Goal: Task Accomplishment & Management: Manage account settings

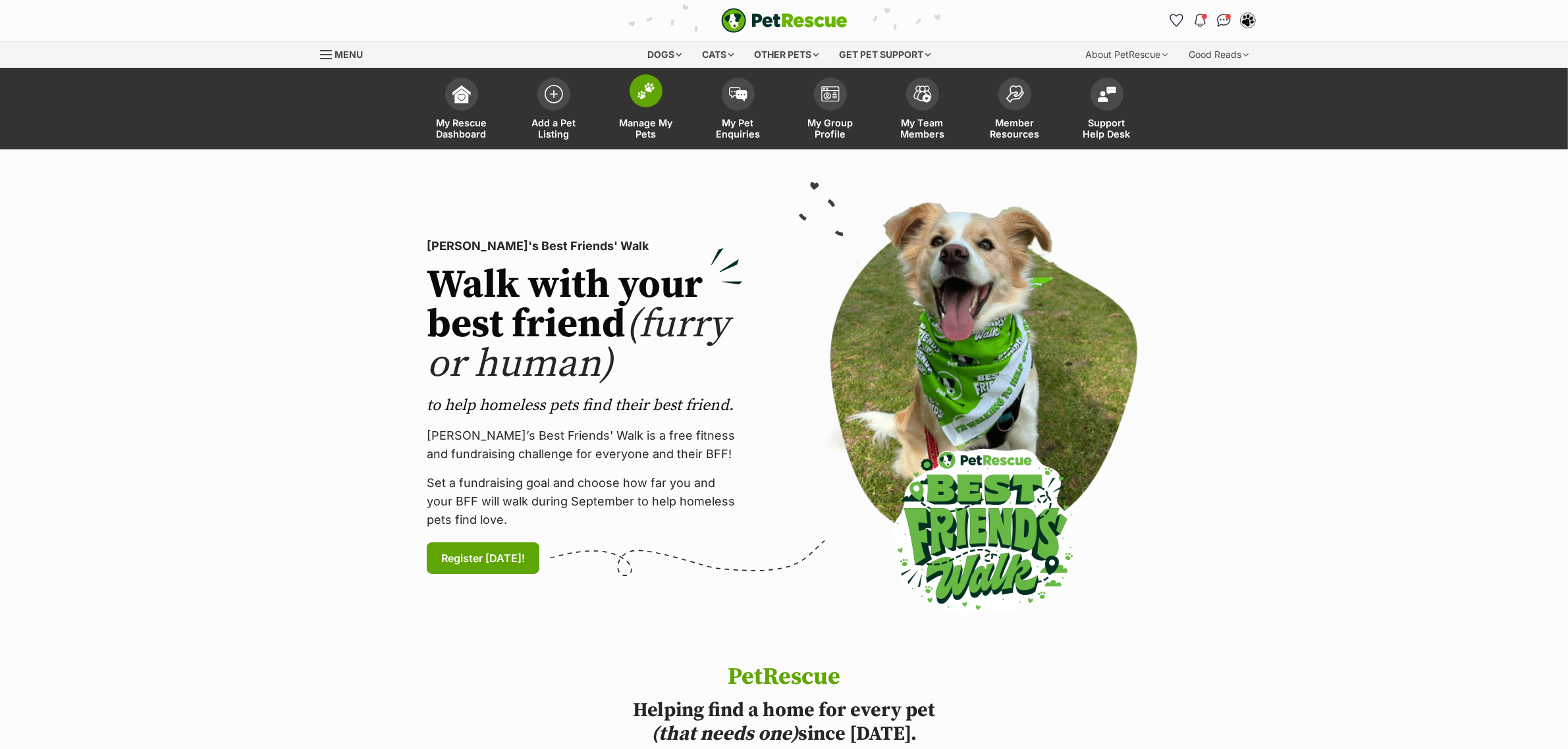
click at [656, 103] on span at bounding box center [646, 91] width 33 height 33
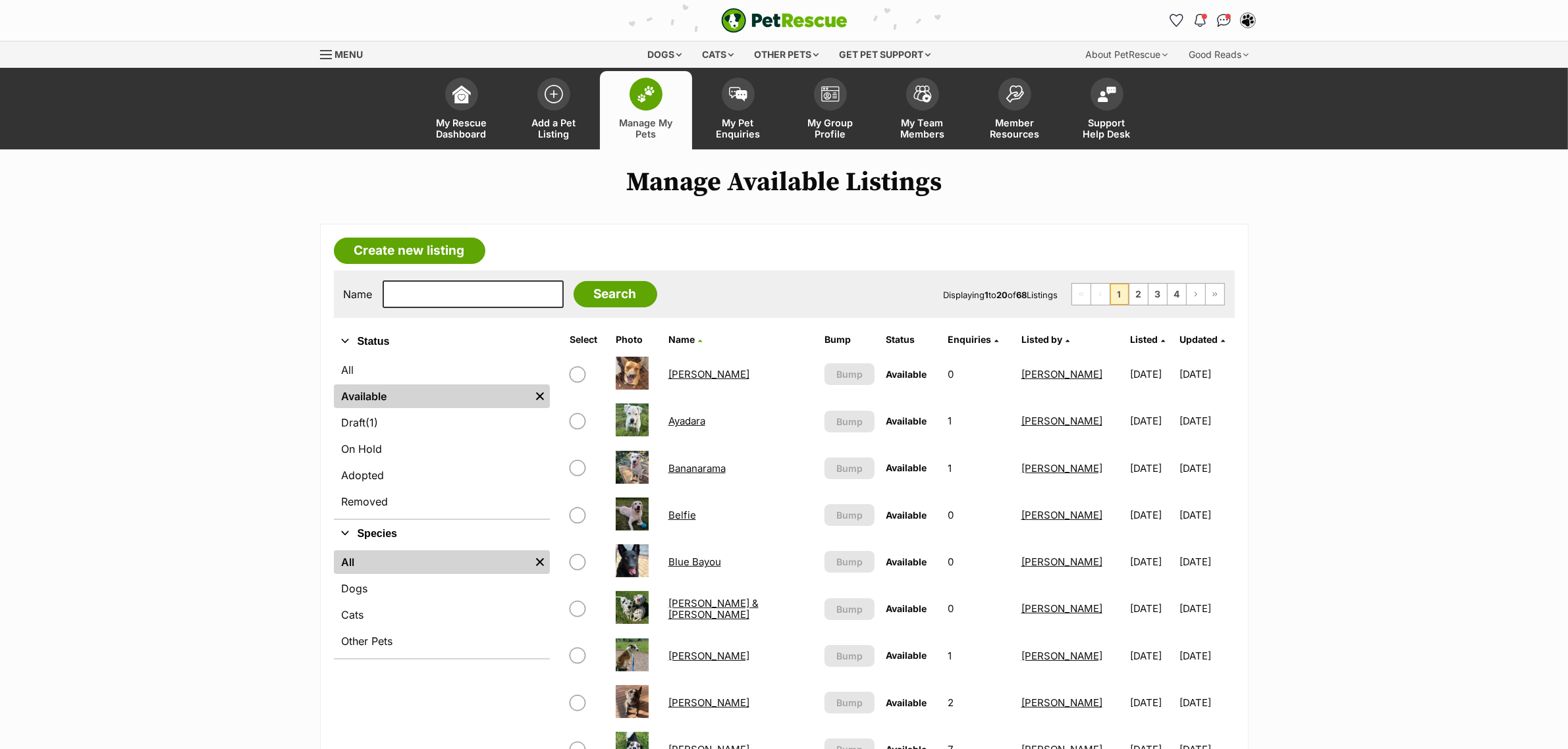
click at [1130, 342] on span "Listed" at bounding box center [1144, 339] width 28 height 11
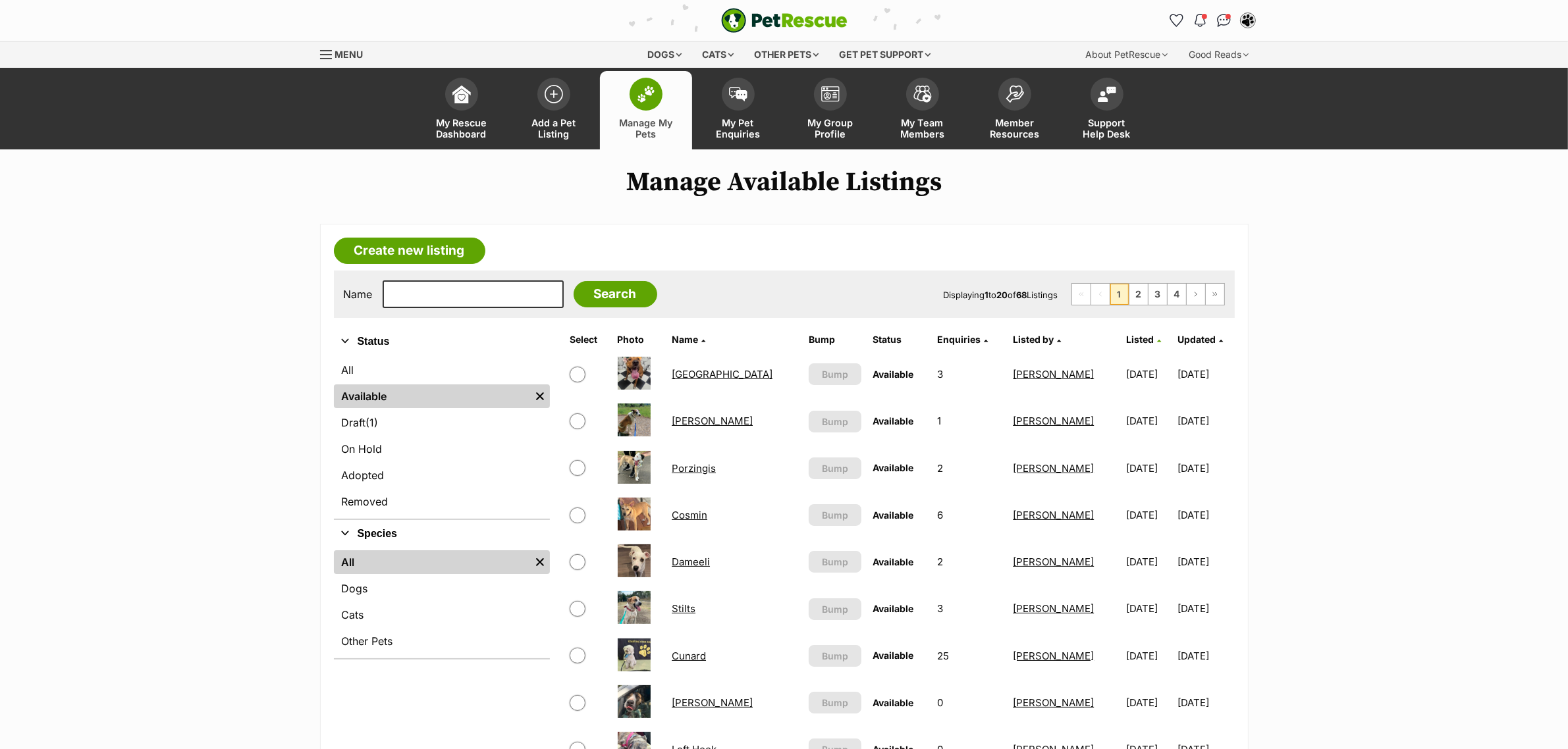
click at [1126, 342] on span "Listed" at bounding box center [1139, 339] width 28 height 11
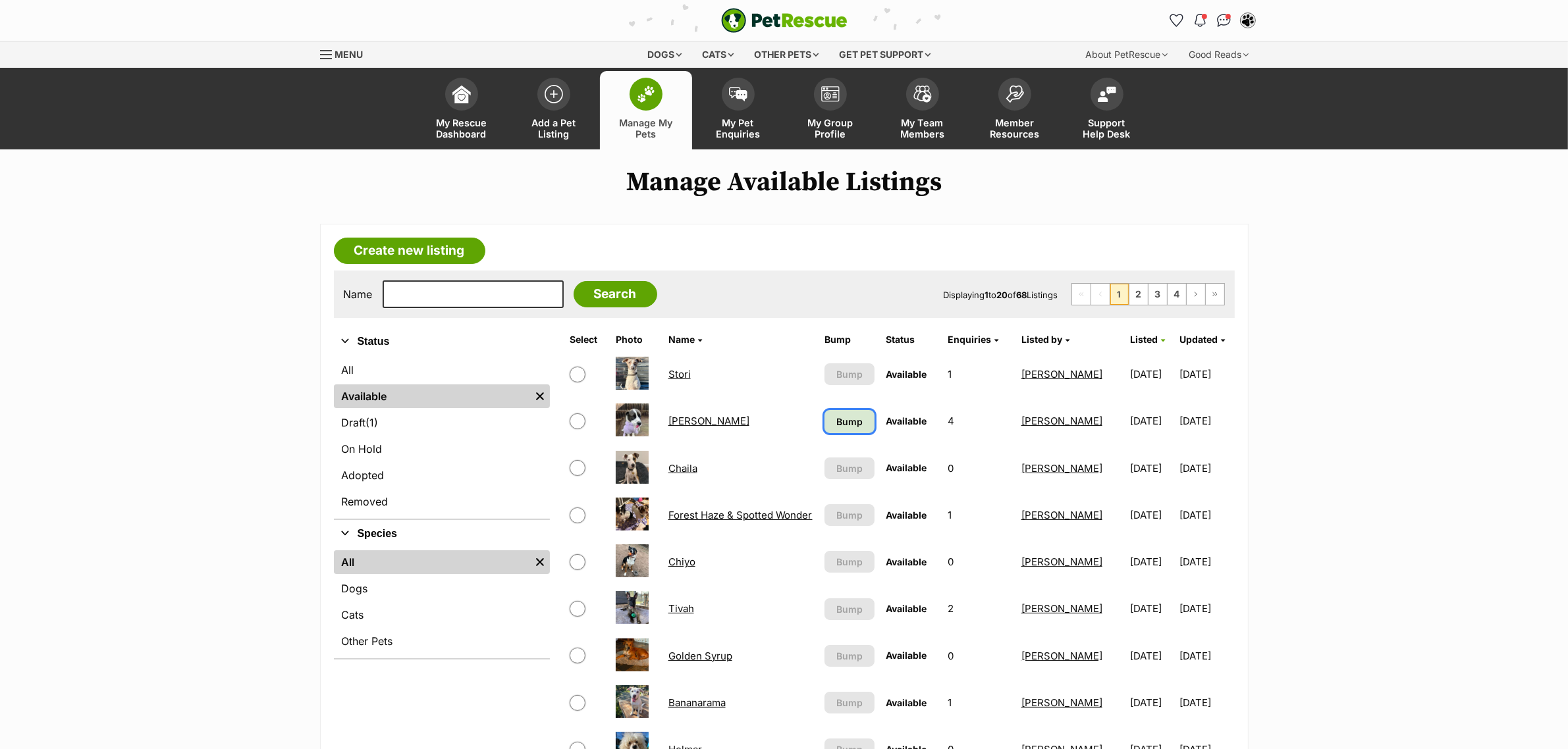
click at [859, 423] on link "Bump" at bounding box center [849, 421] width 50 height 23
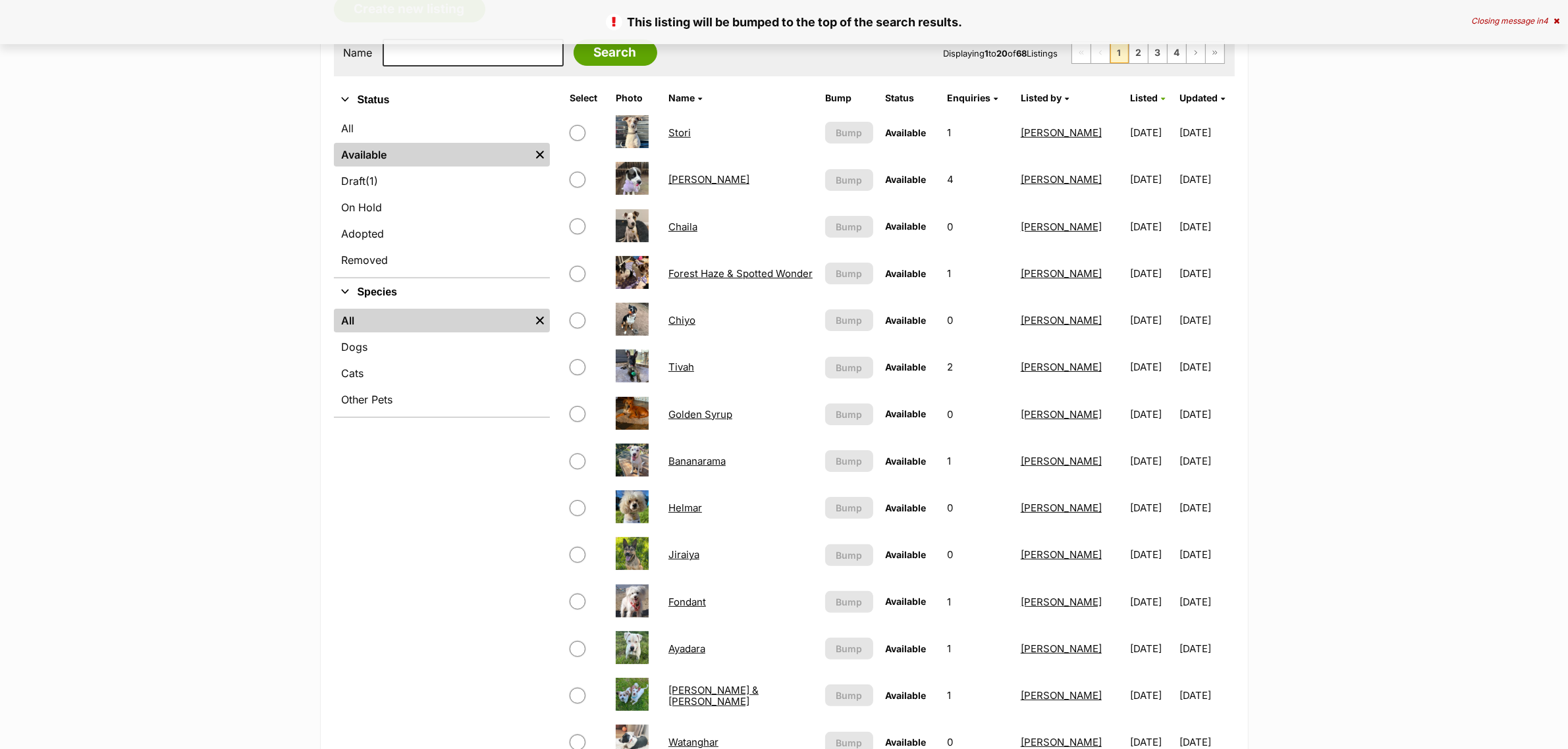
scroll to position [247, 0]
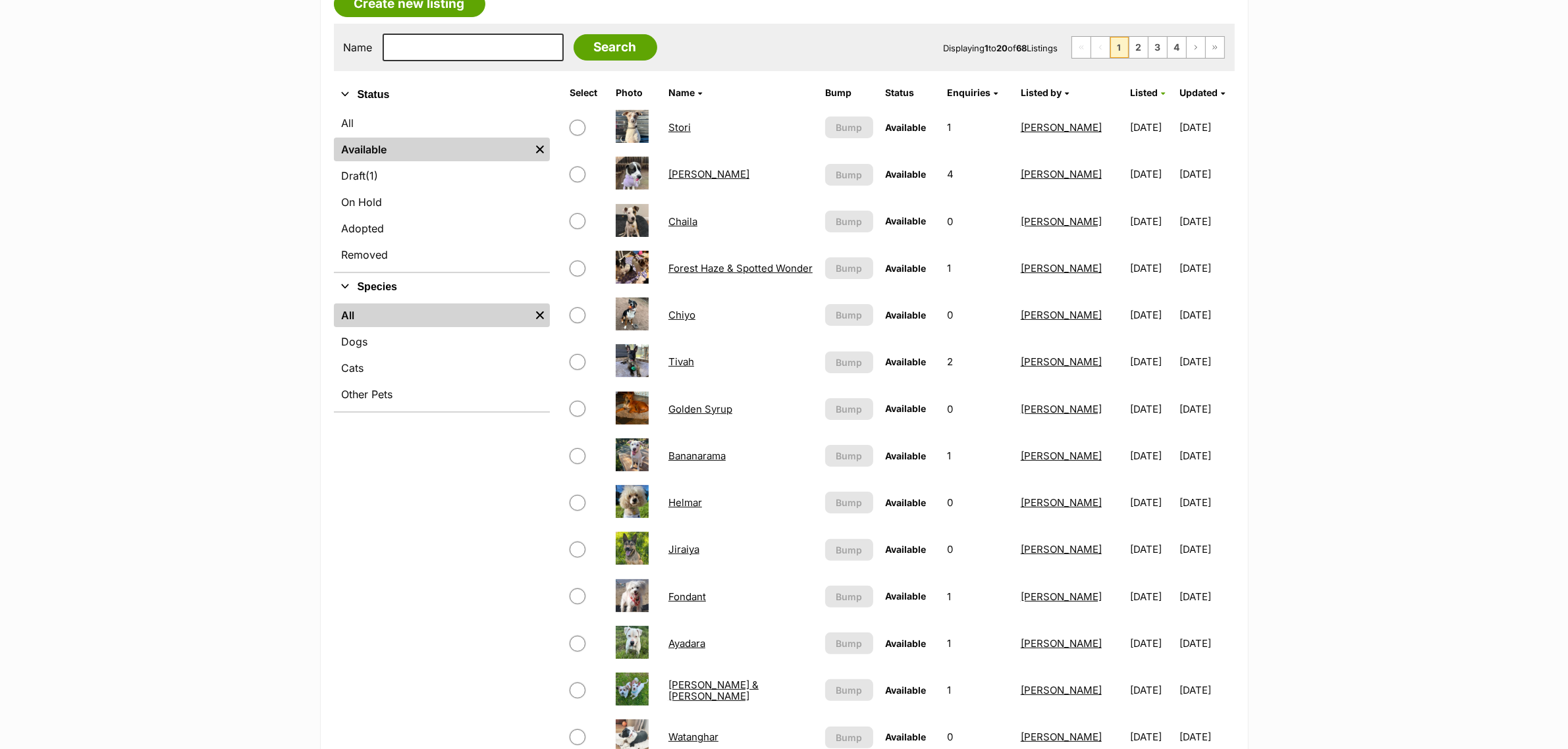
drag, startPoint x: 731, startPoint y: 261, endPoint x: 685, endPoint y: 219, distance: 62.3
drag, startPoint x: 676, startPoint y: 164, endPoint x: 669, endPoint y: 173, distance: 11.4
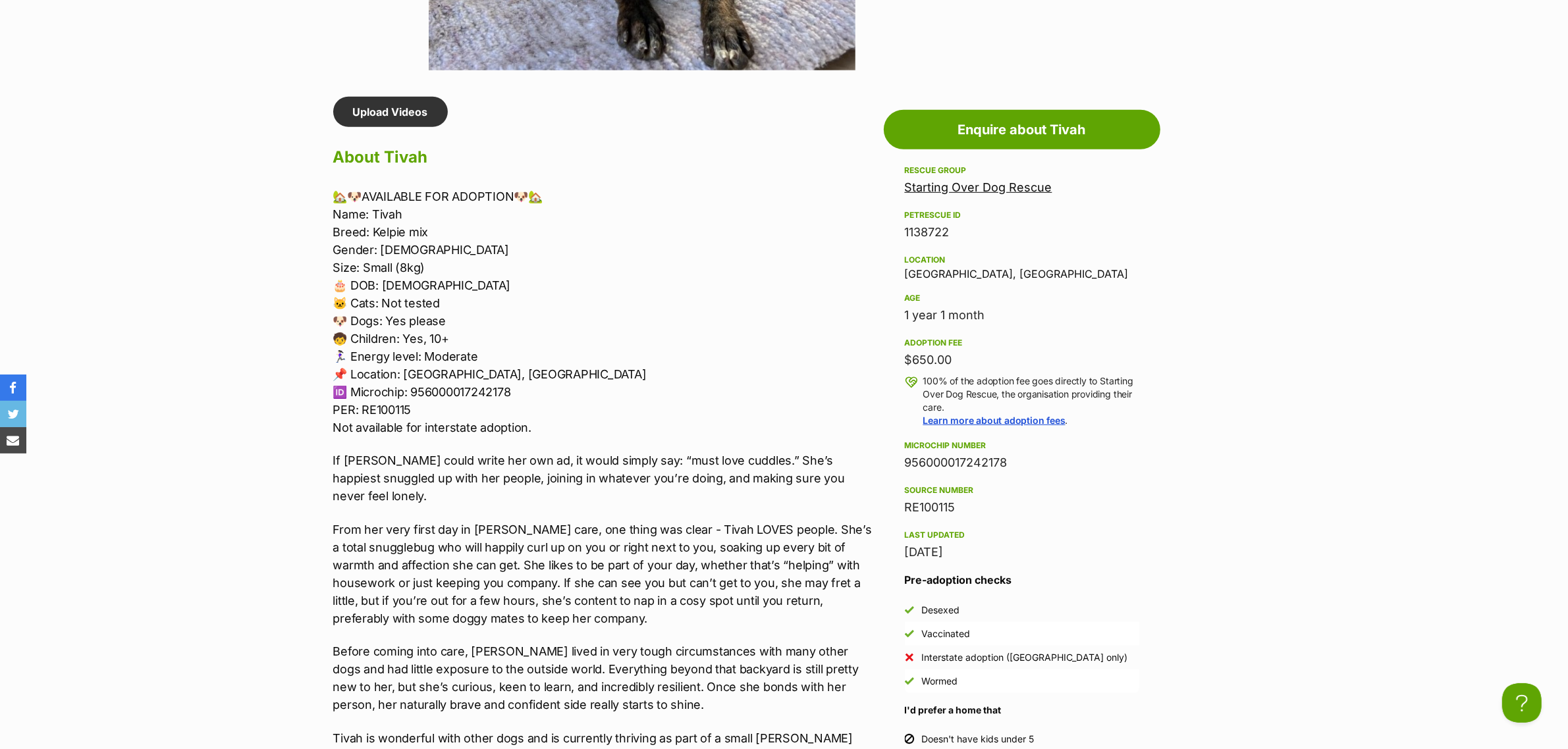
scroll to position [1070, 0]
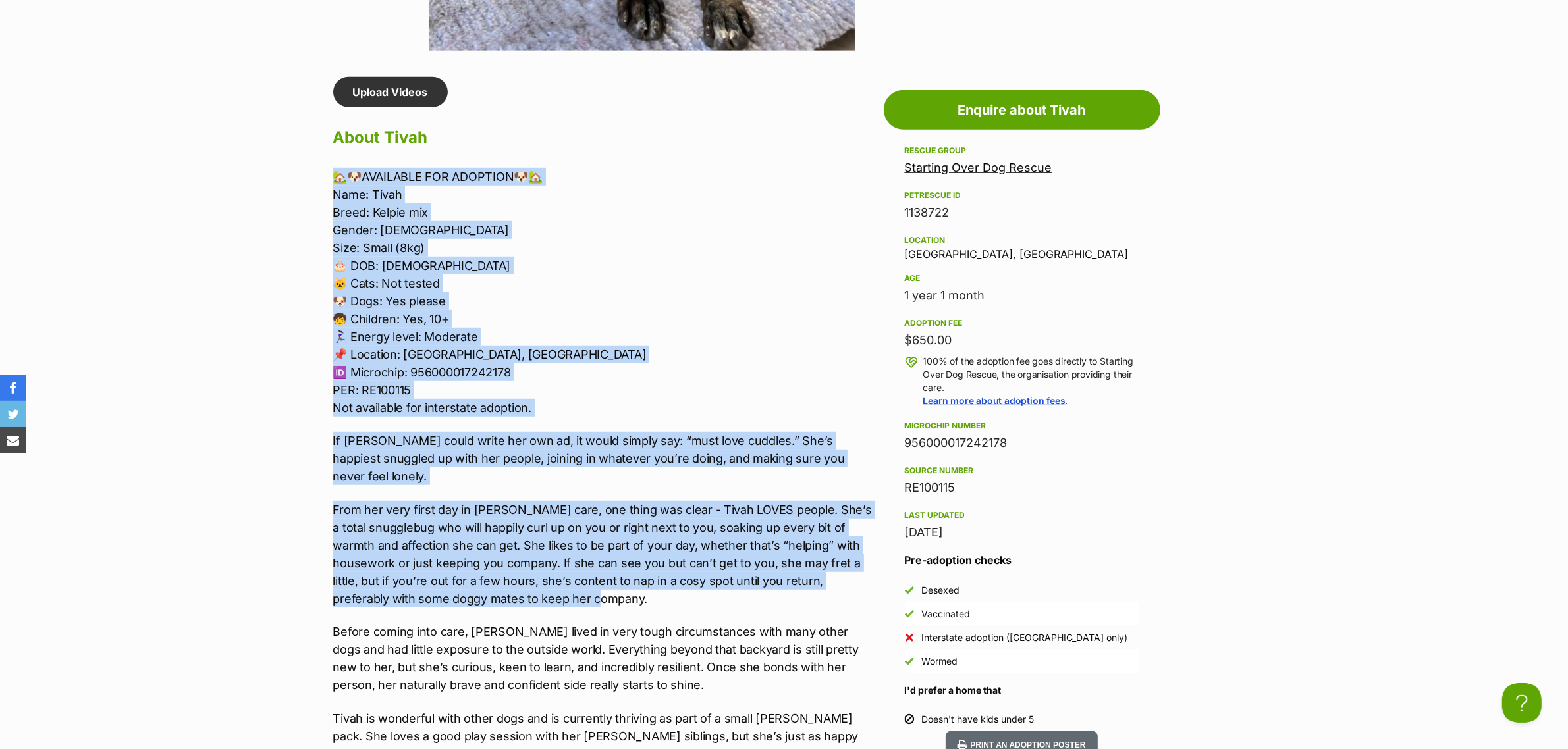
drag, startPoint x: 491, startPoint y: 575, endPoint x: 285, endPoint y: 172, distance: 452.6
click at [285, 172] on section "Starting Over Dog Rescue A member of PetRescue since 2012 🎉 TOTAL PETS LISTED 7…" at bounding box center [784, 355] width 1568 height 2550
copy div "🏡🐶AVAILABLE FOR ADOPTION🐶🏡 Name: Tivah Breed: Kelpie mix Gender: Female Size: S…"
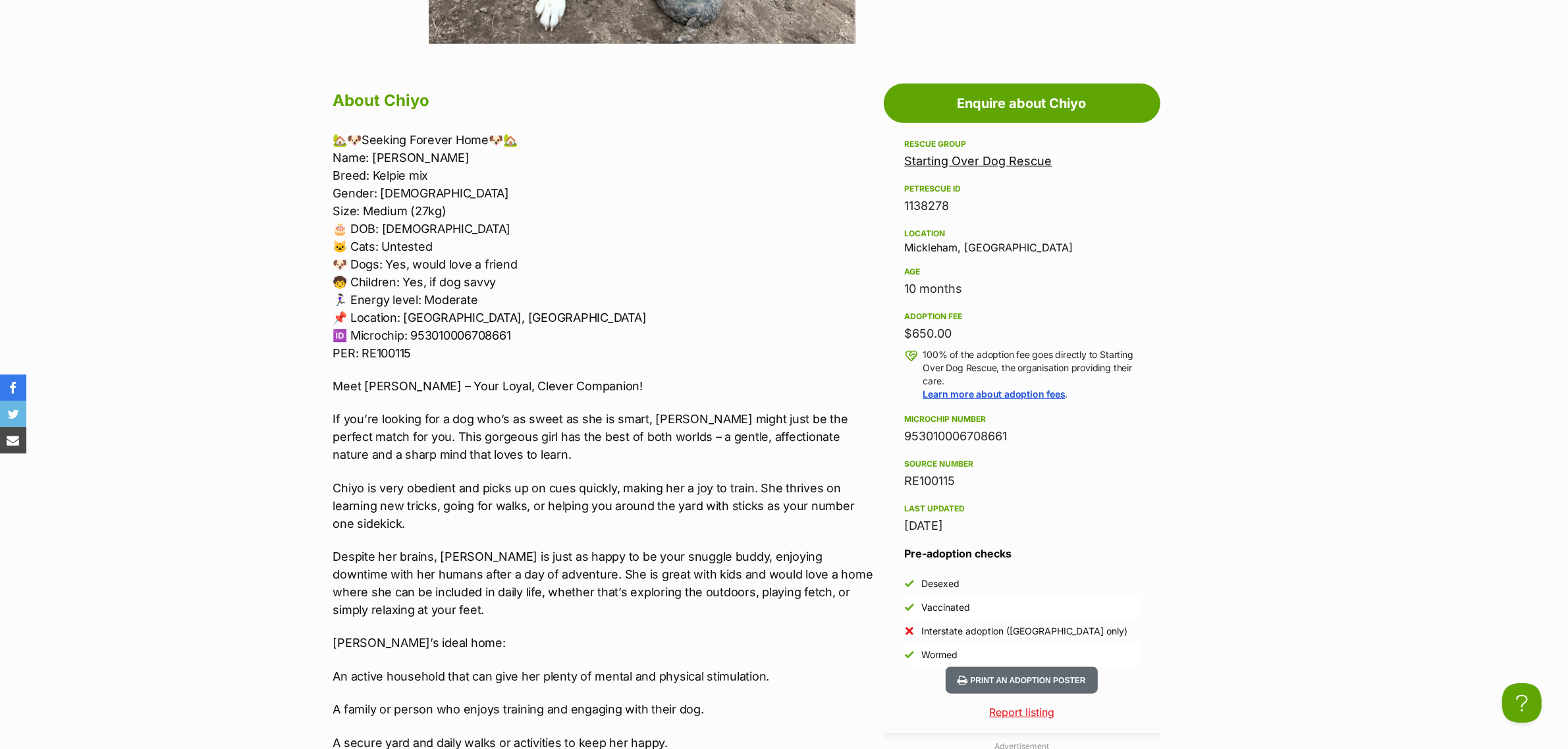
scroll to position [1070, 0]
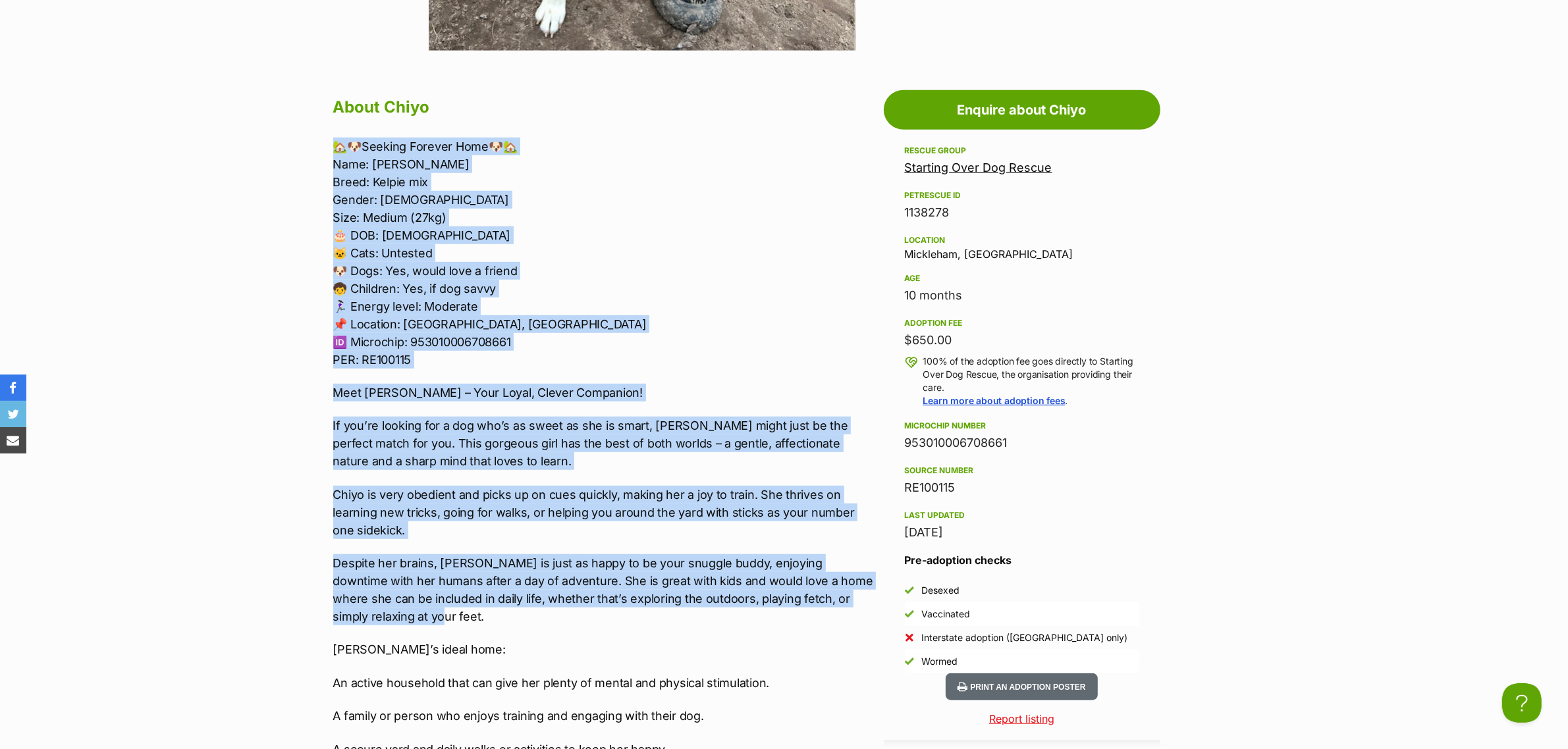
drag, startPoint x: 373, startPoint y: 618, endPoint x: 299, endPoint y: 135, distance: 488.6
copy div "🏡🐶Seeking Forever Home🐶🏡 Name: Chiyo Breed: Kelpie mix Gender: Female Size: Med…"
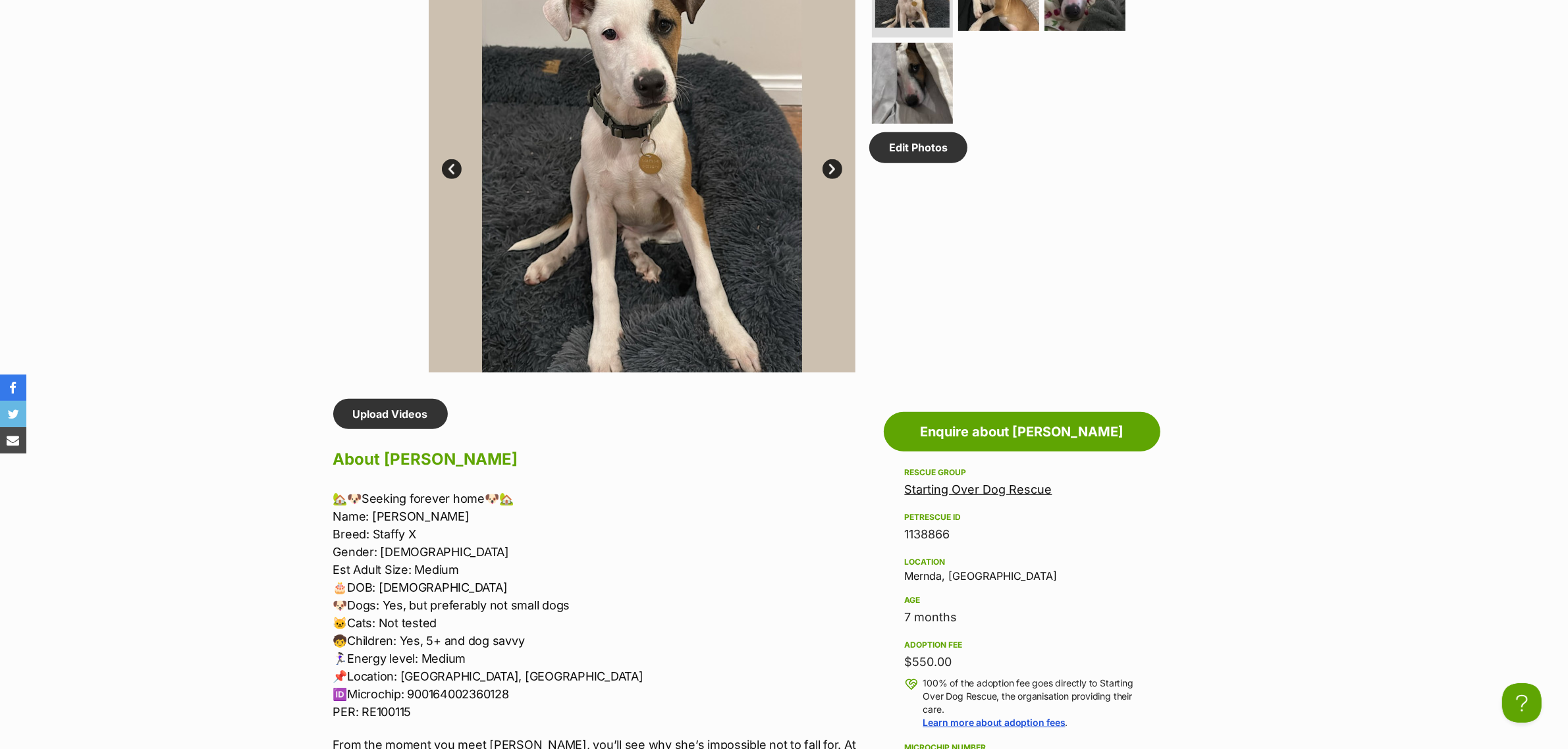
scroll to position [823, 0]
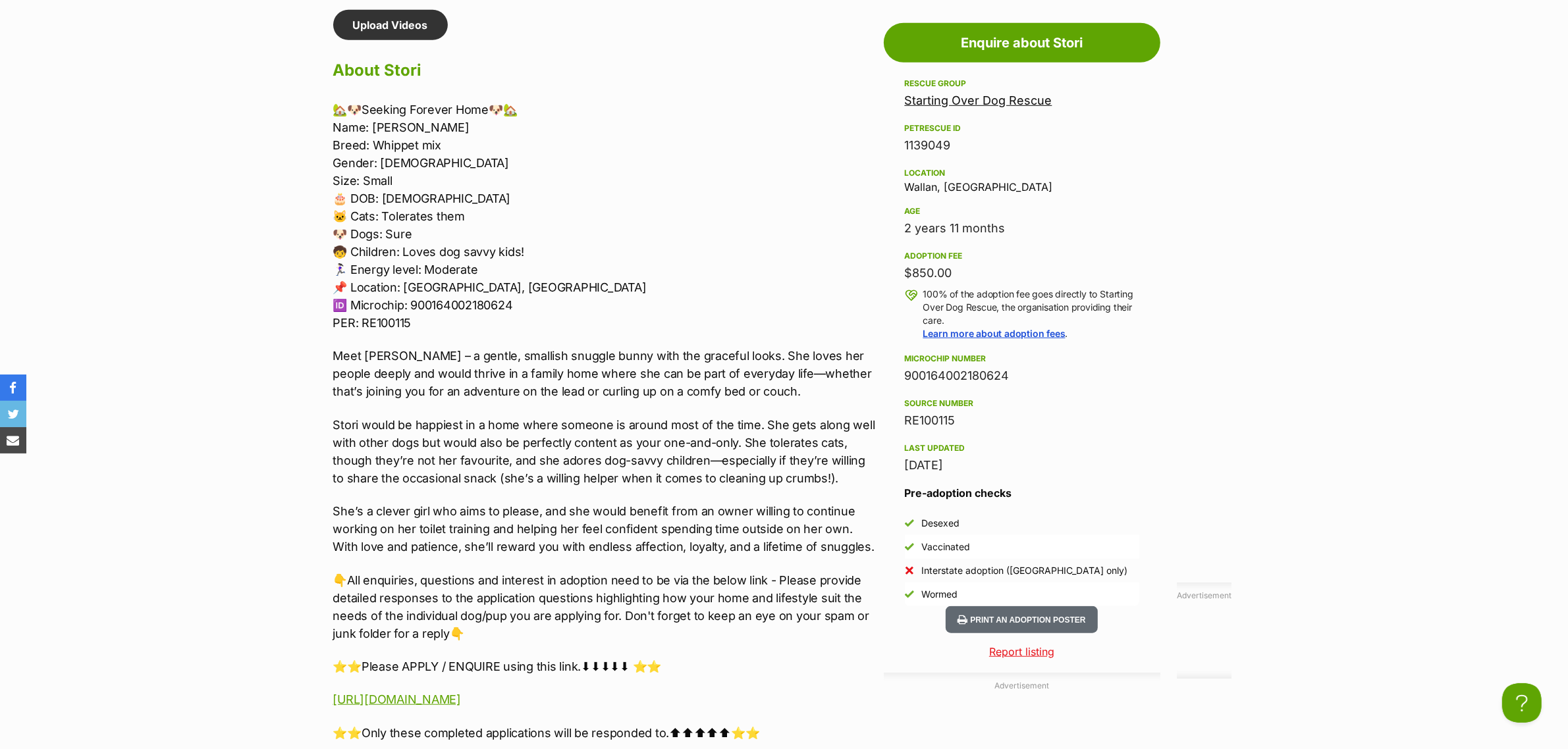
scroll to position [1152, 0]
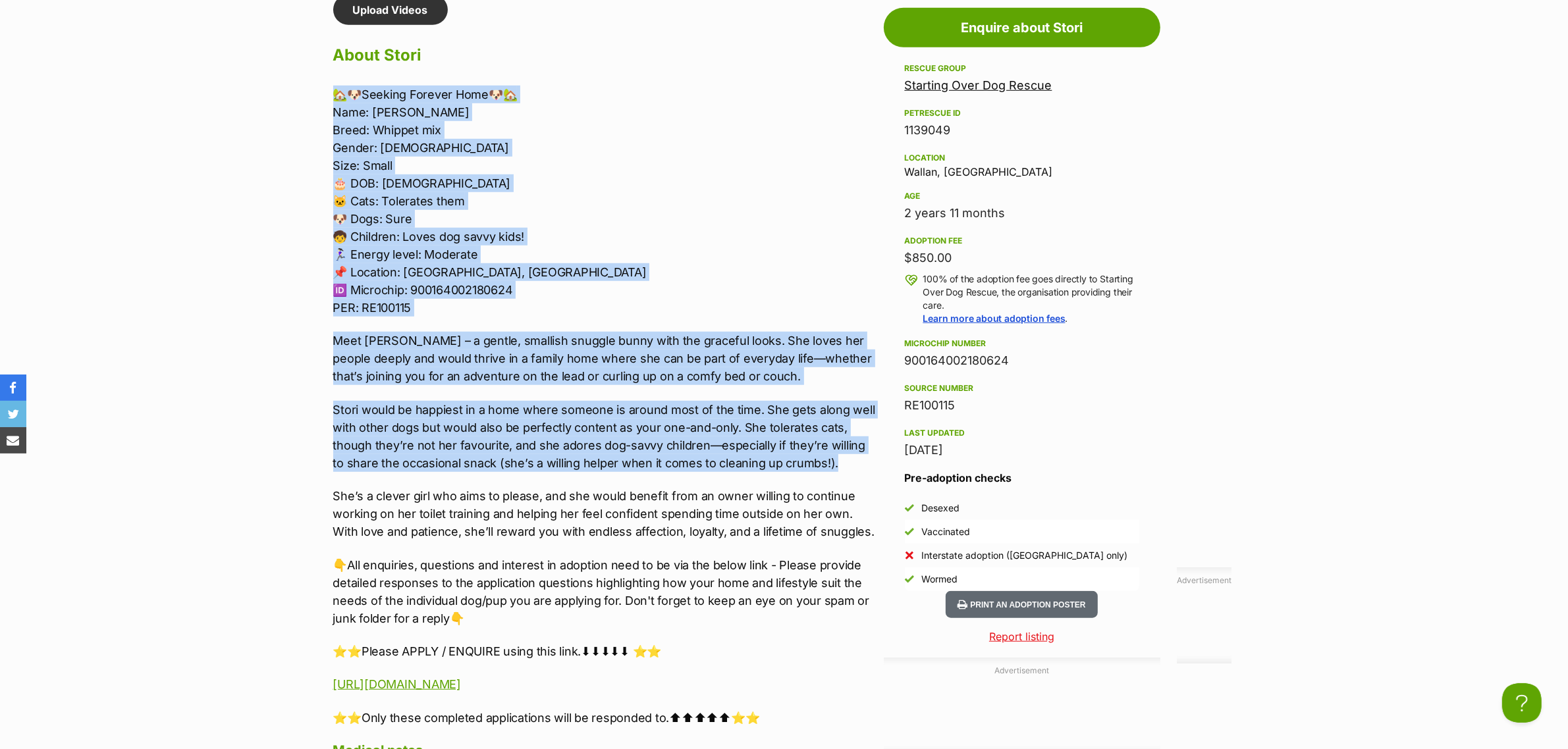
drag, startPoint x: 833, startPoint y: 456, endPoint x: 329, endPoint y: 81, distance: 628.2
click at [329, 81] on div "Upload Videos About Stori 🏡🐶Seeking Forever Home🐶🏡 Name: Stori Breed: Whippet m…" at bounding box center [599, 532] width 557 height 1075
copy div "🏡🐶Seeking Forever Home🐶🏡 Name: Stori Breed: Whippet mix Gender: [DEMOGRAPHIC_DA…"
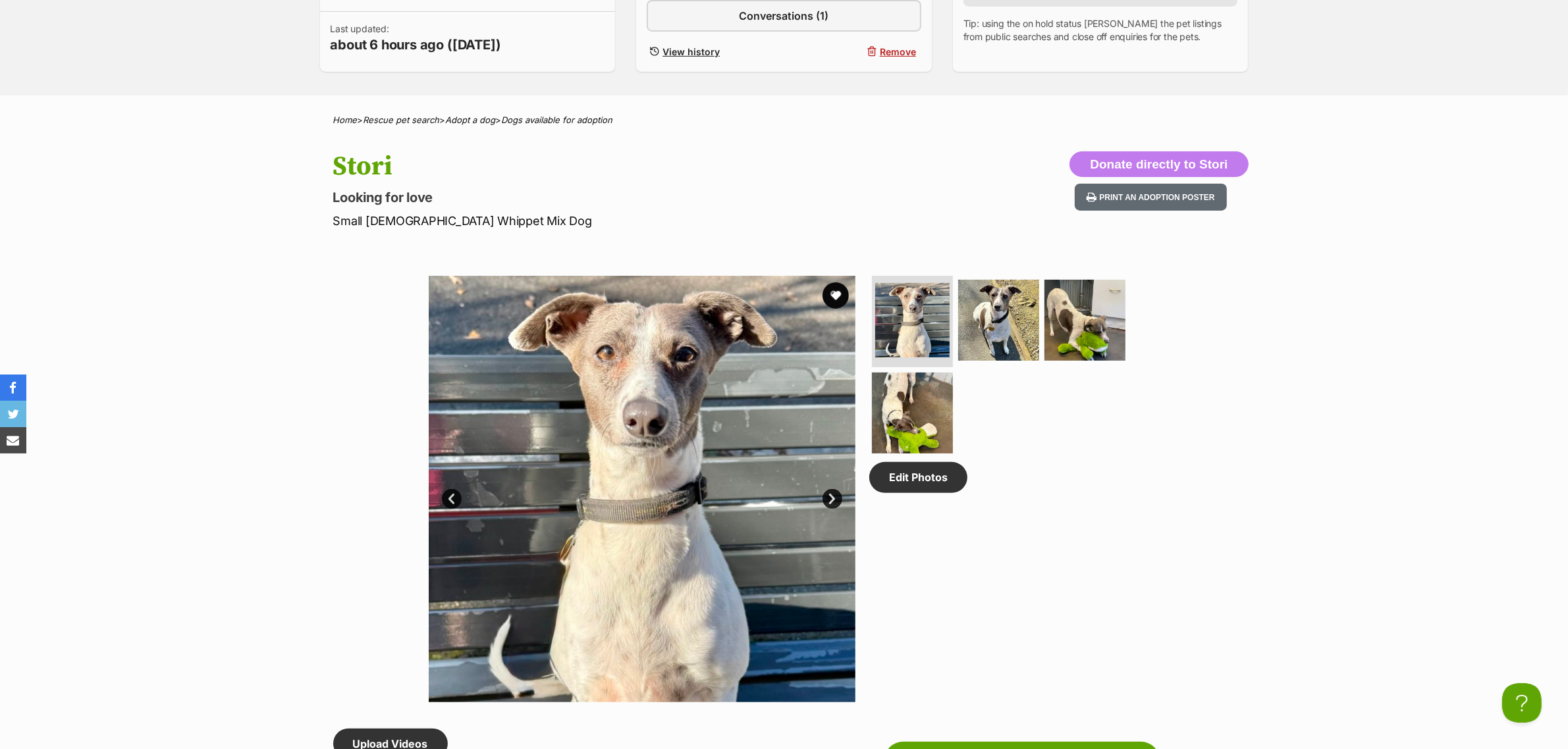
scroll to position [411, 0]
